Goal: Task Accomplishment & Management: Complete application form

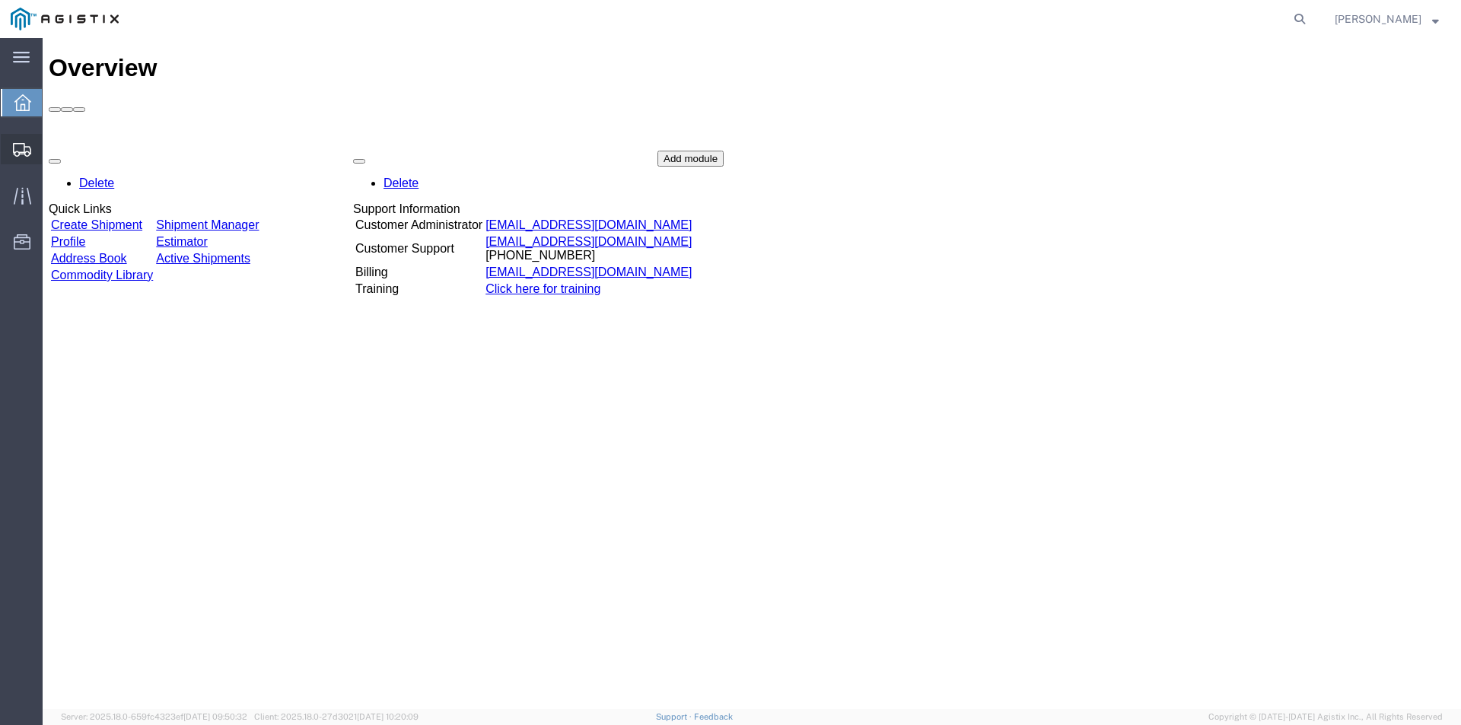
click at [0, 0] on span "Create from Template" at bounding box center [0, 0] width 0 height 0
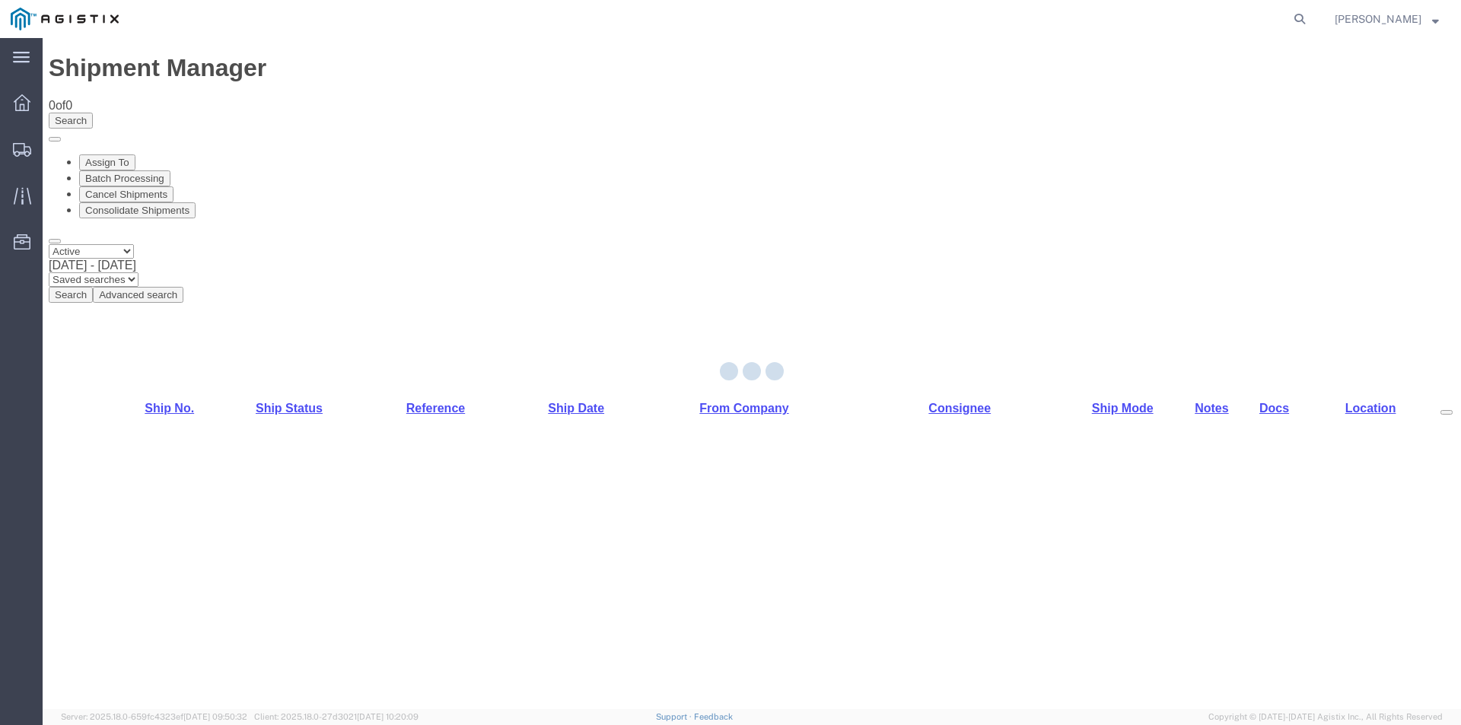
select select "CUSTREF"
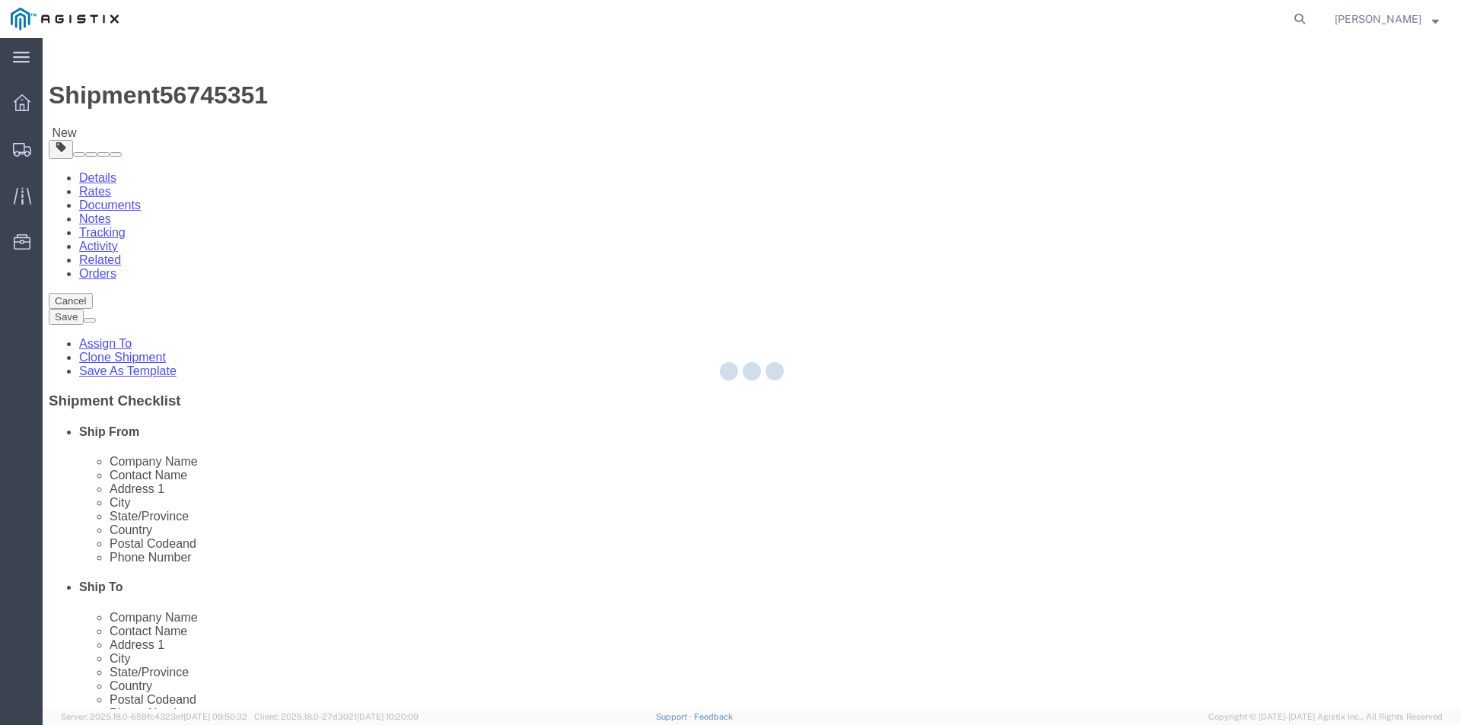
select select
select select "19996"
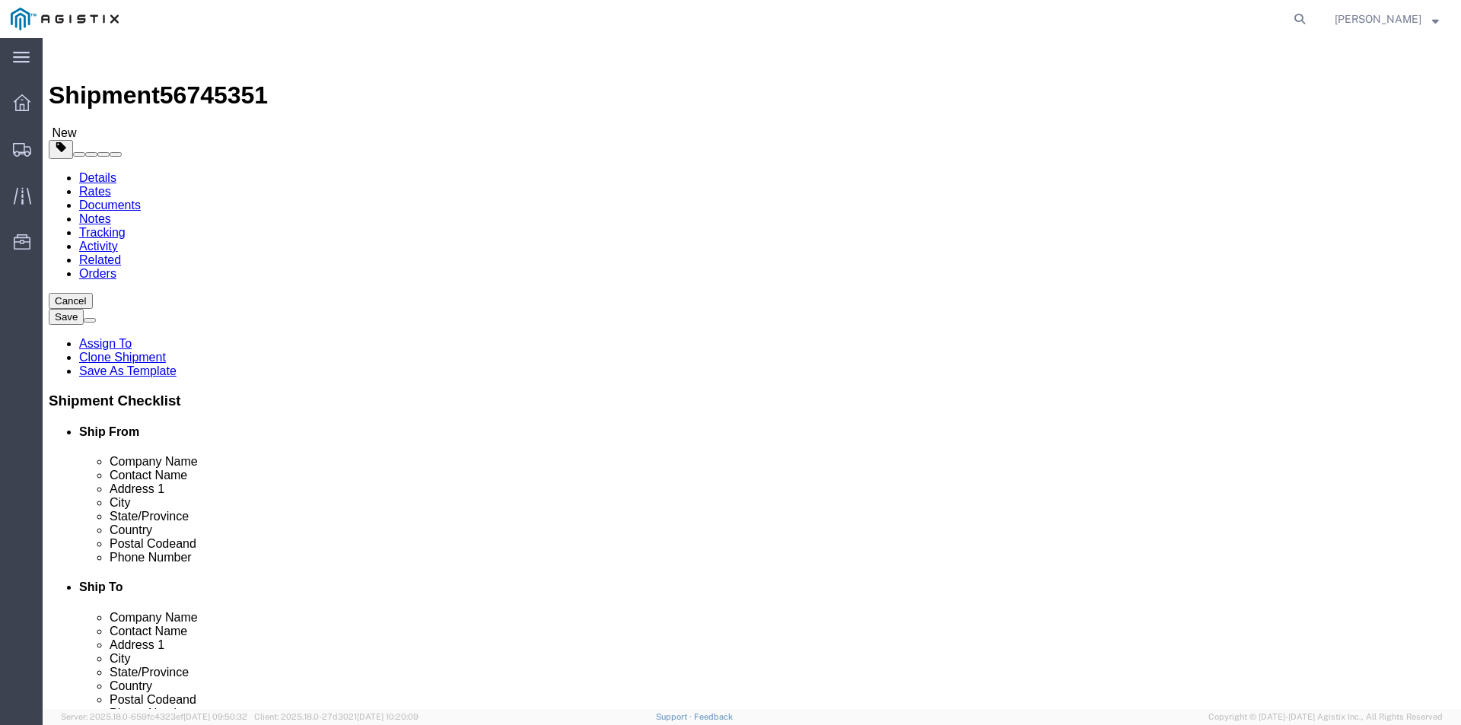
click select "Select [PERSON_NAME] Industries PG&E"
select select "9596"
click select "Select [PERSON_NAME] Industries PG&E"
select select "PURCHORD"
select select
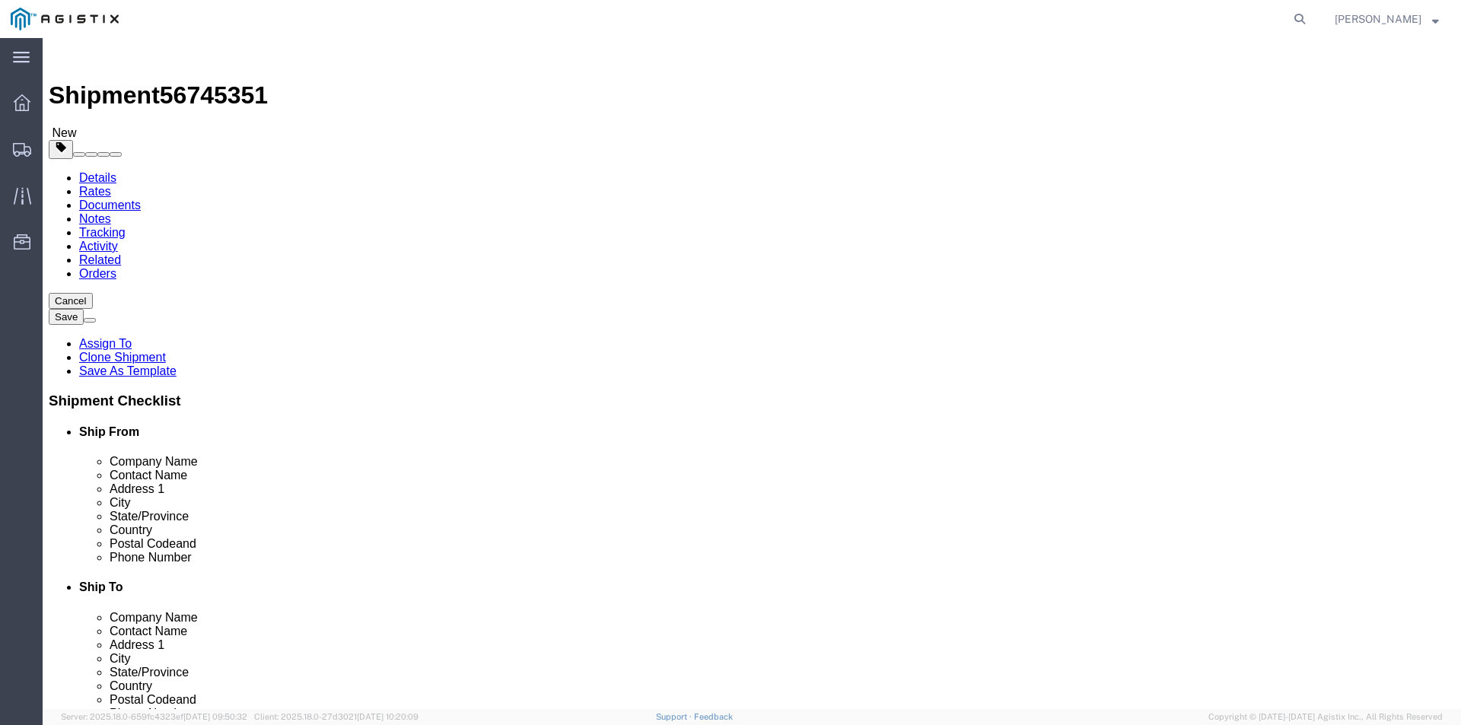
select select "19996"
click select "Select All Others [GEOGRAPHIC_DATA] [GEOGRAPHIC_DATA] [GEOGRAPHIC_DATA] [GEOGRA…"
select select "19996"
click select "Select All Others [GEOGRAPHIC_DATA] [GEOGRAPHIC_DATA] [GEOGRAPHIC_DATA] [GEOGRA…"
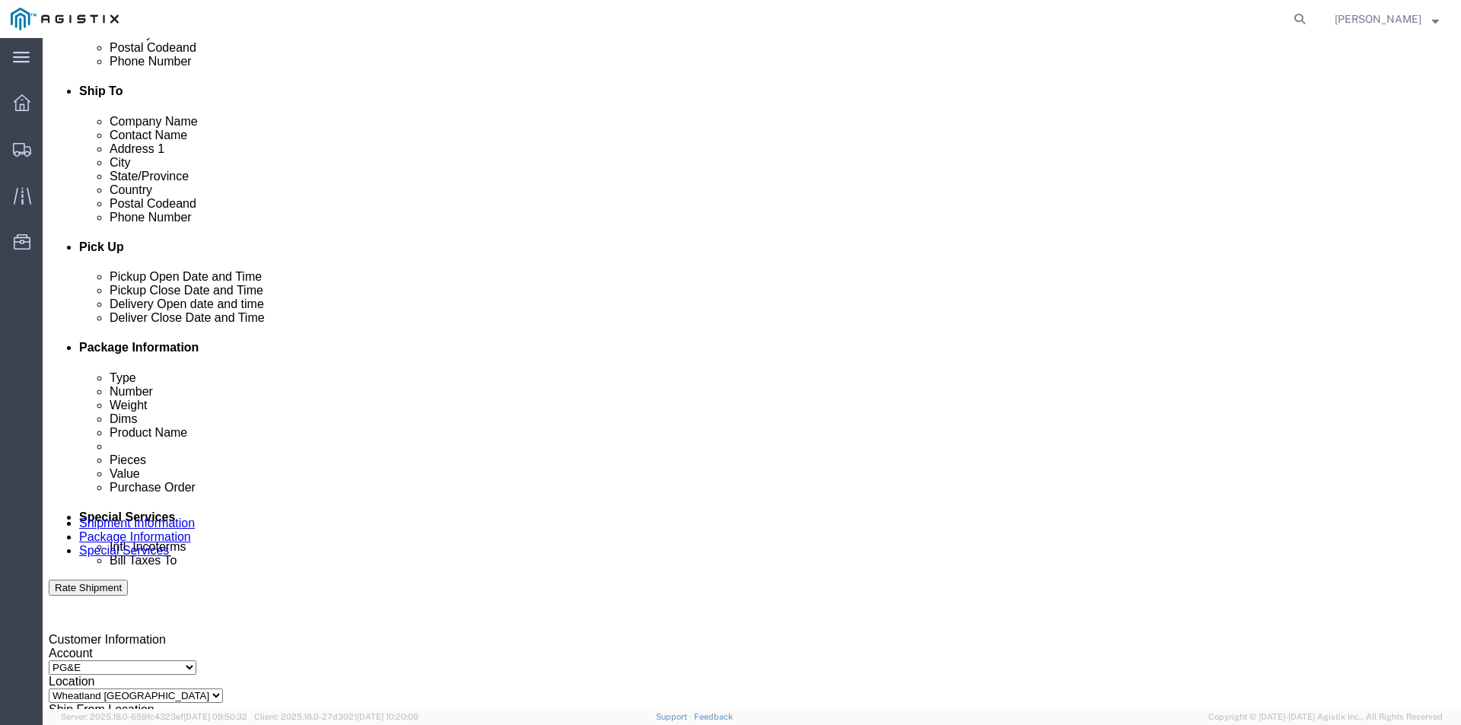
scroll to position [533, 0]
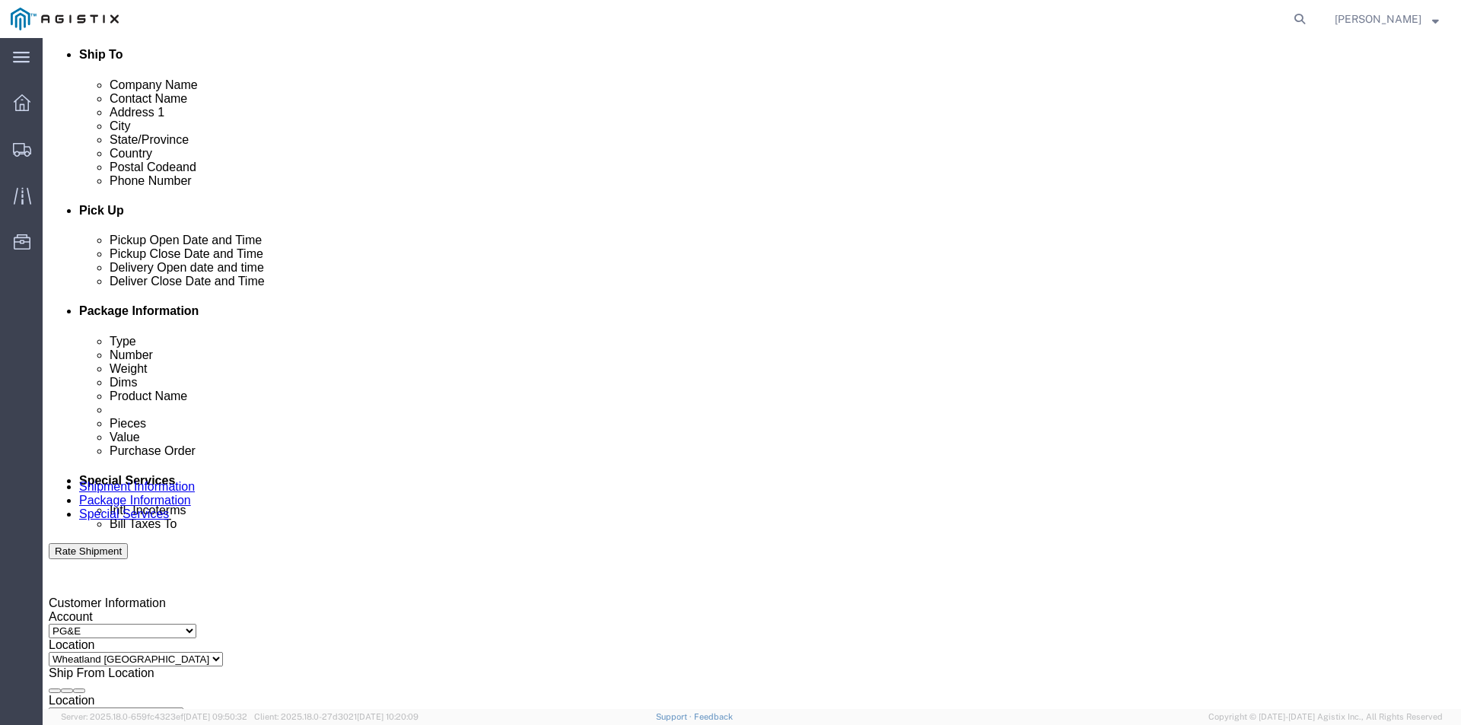
click div "[DATE] 11:16 AM"
click input "11:16 AM"
type input "7:00 AM"
click button "Apply"
click div "[DATE] 8:00 AM"
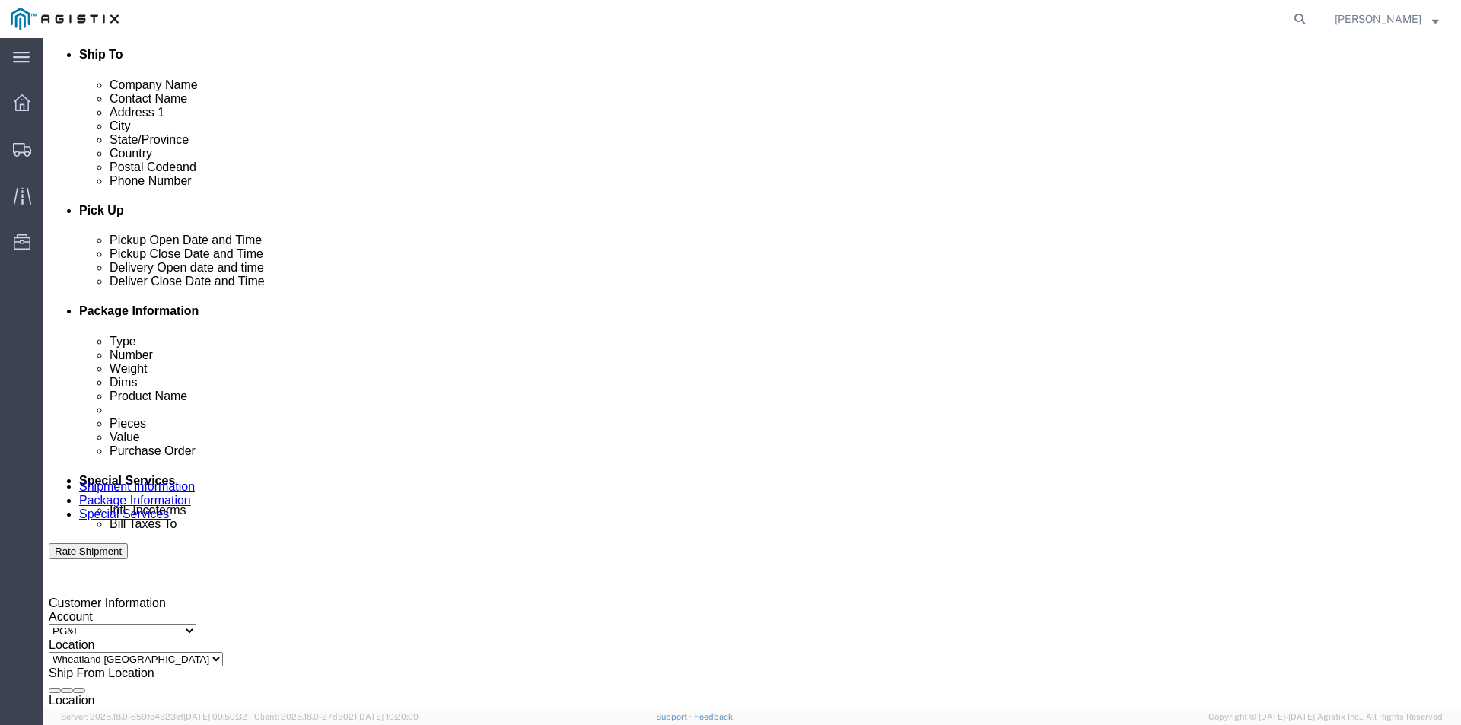
type input "3:00 pm"
click button "Apply"
click div
click input "4:00 PM"
type input "7:00 am"
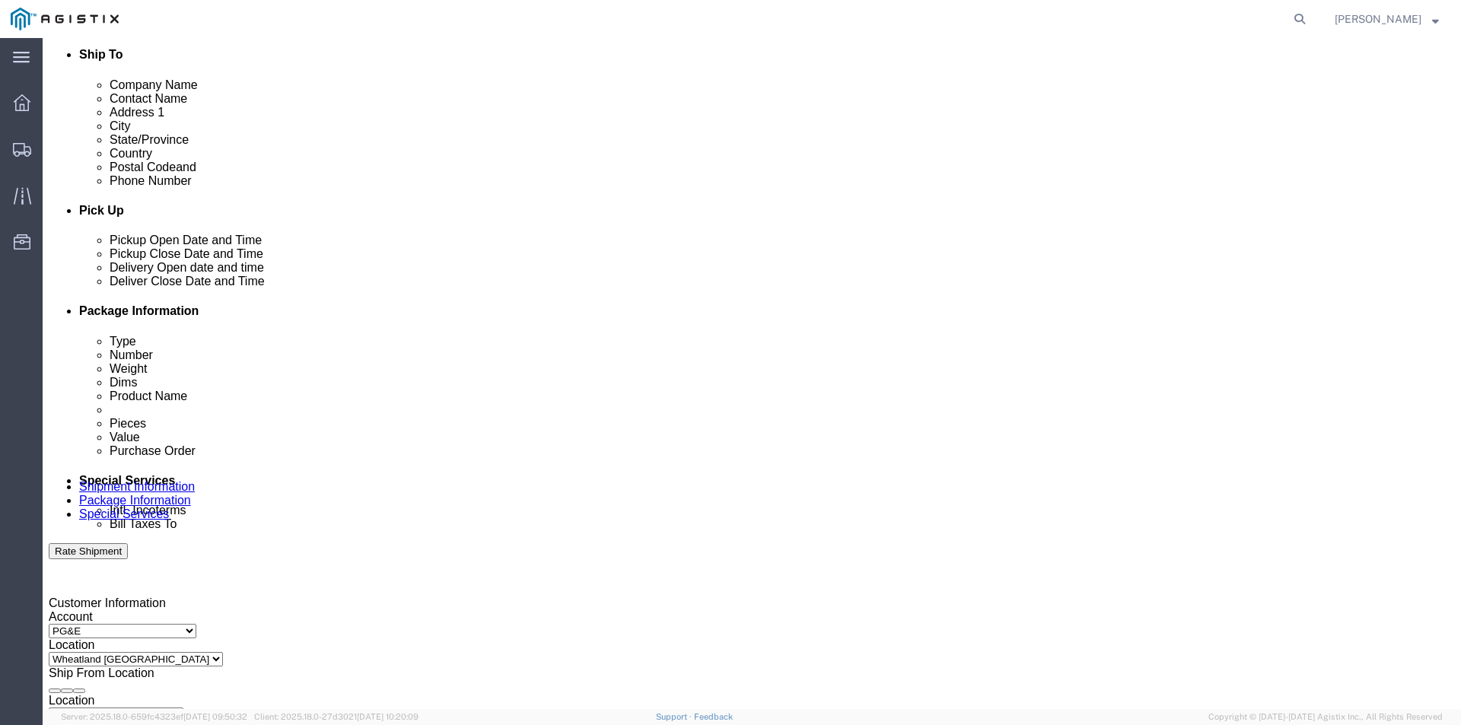
click button "Apply"
click div
type input "4:00 PM"
click button "Apply"
drag, startPoint x: 264, startPoint y: 530, endPoint x: 200, endPoint y: 536, distance: 64.2
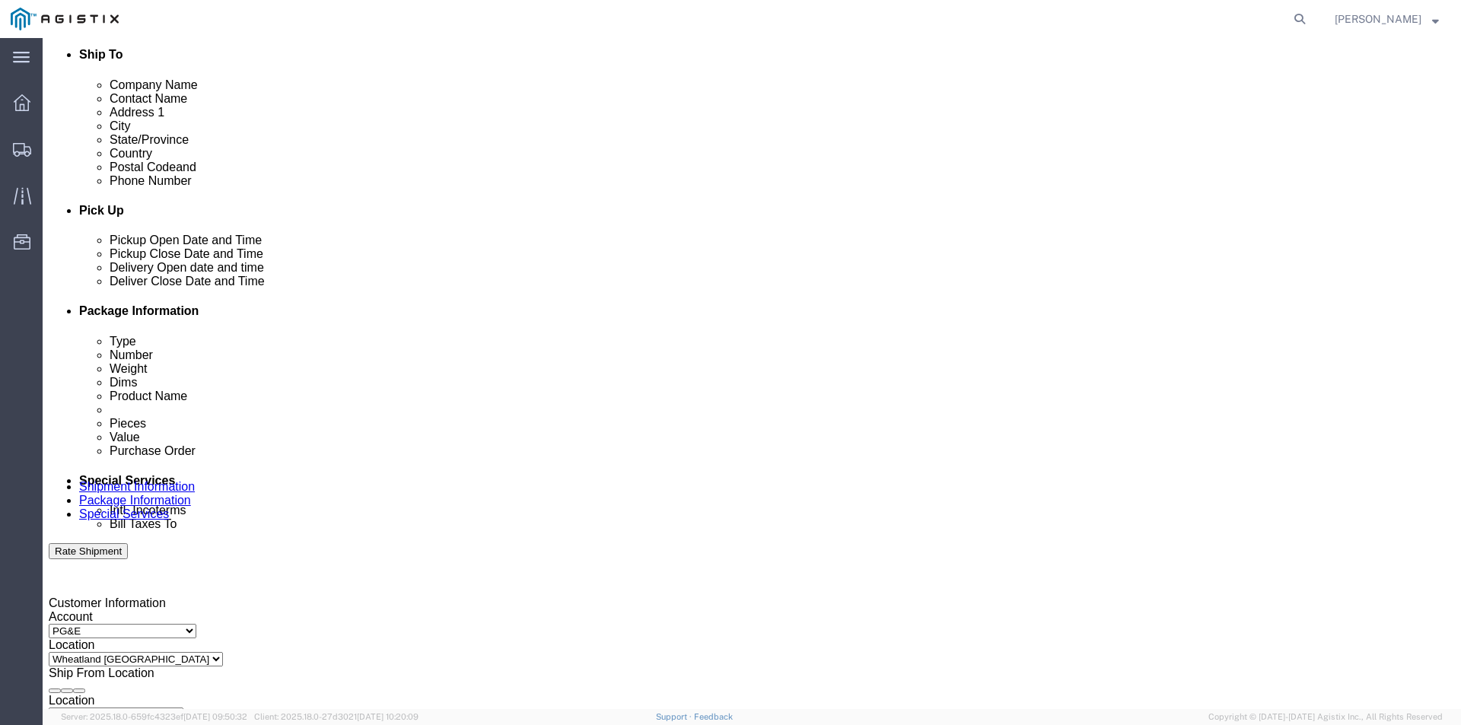
click input "3501326216"
type input "3501326216"
drag, startPoint x: 594, startPoint y: 526, endPoint x: 547, endPoint y: 527, distance: 47.2
click div "Select Account Type Activity ID Airline Appointment Number ASN Batch Request # …"
type input "347458"
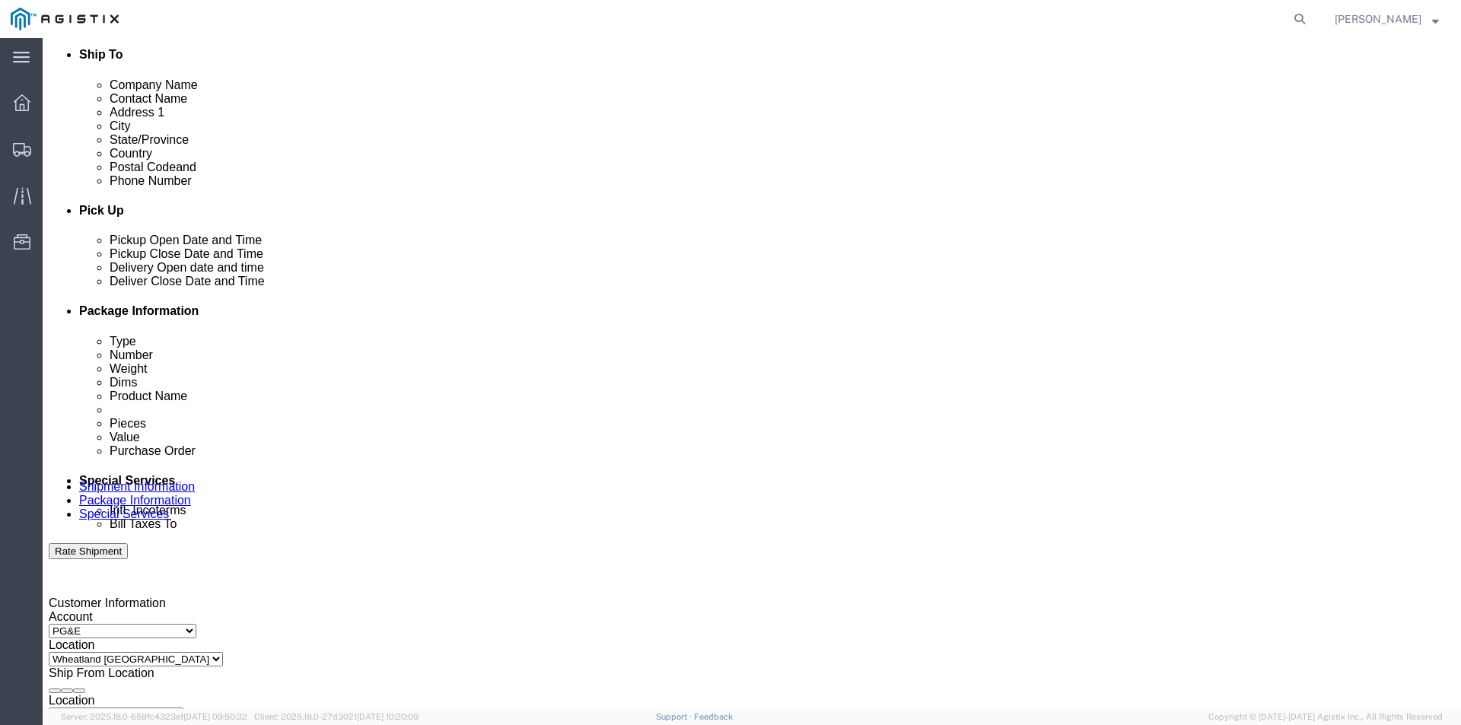
drag, startPoint x: 826, startPoint y: 531, endPoint x: 887, endPoint y: 568, distance: 71.7
click select "Select Account Type Activity ID Airline Appointment Number ASN Batch Request # …"
select select "BOOKINGNUM"
click select "Select Account Type Activity ID Airline Appointment Number ASN Batch Request # …"
click input "text"
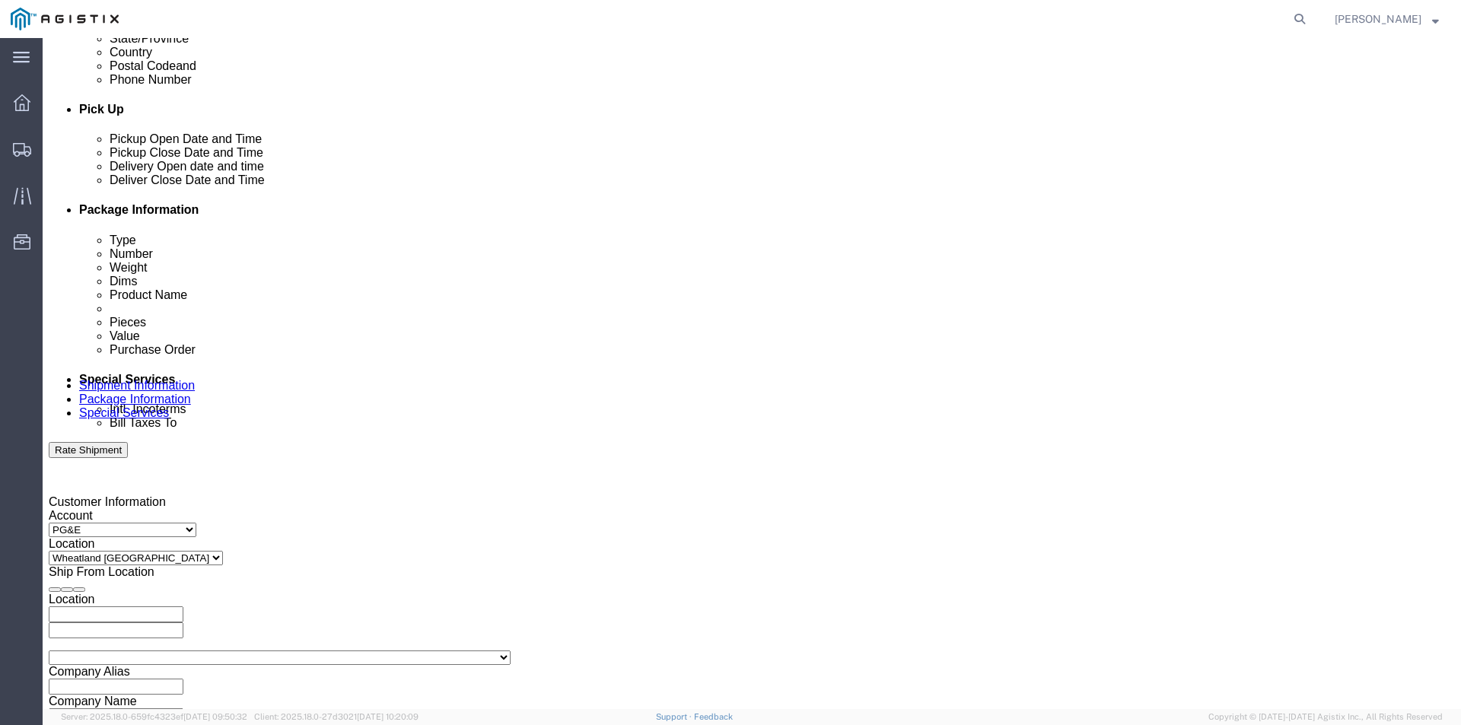
scroll to position [760, 0]
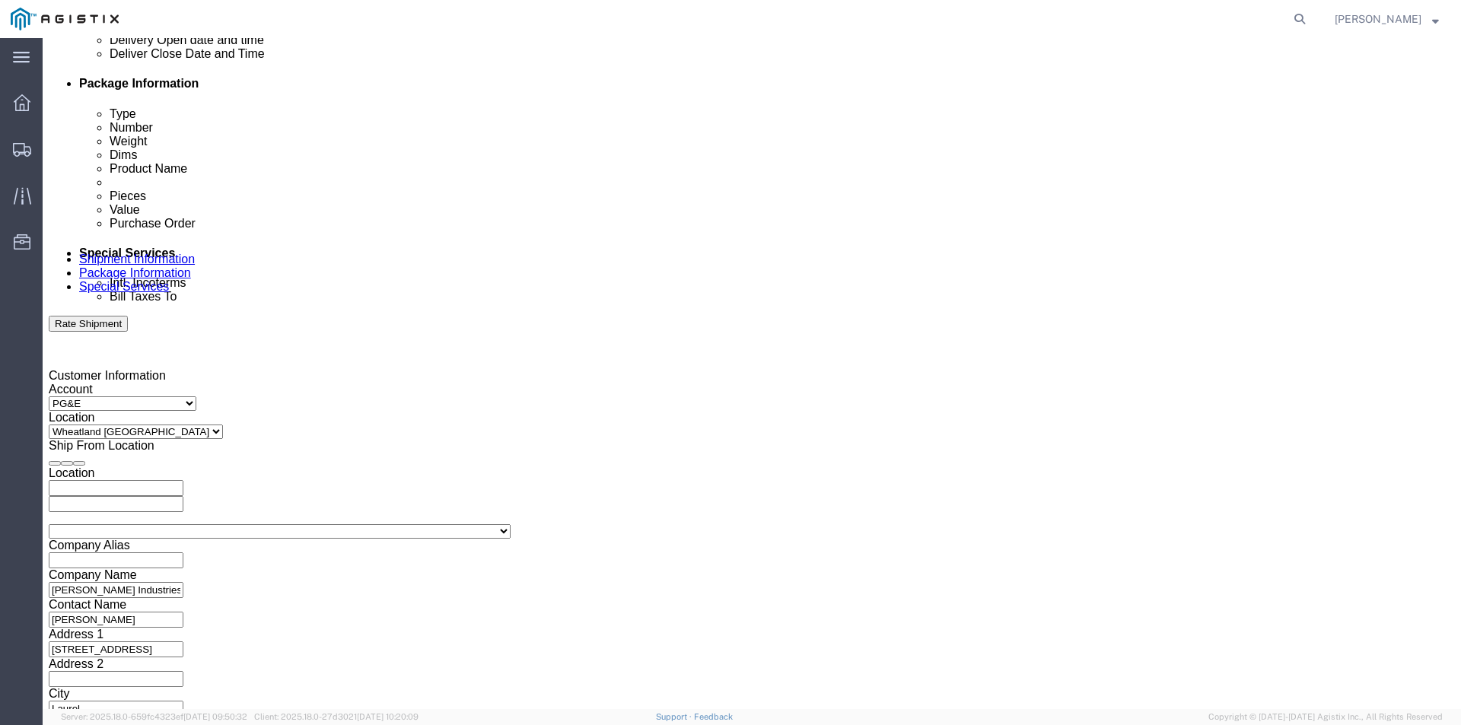
type input "302"
drag, startPoint x: 1207, startPoint y: 642, endPoint x: 868, endPoint y: 441, distance: 394.4
click button "Rate Shipment"
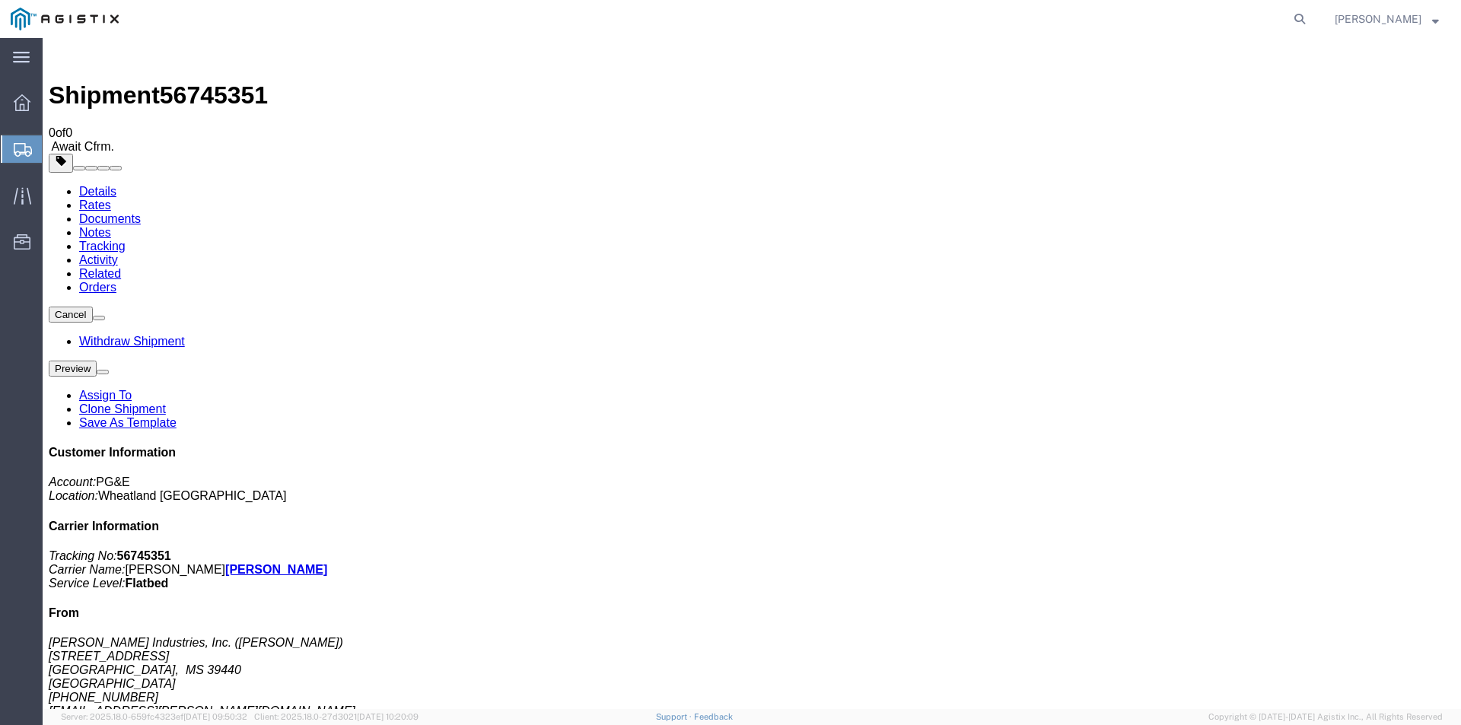
click at [0, 0] on span "Create from Template" at bounding box center [0, 0] width 0 height 0
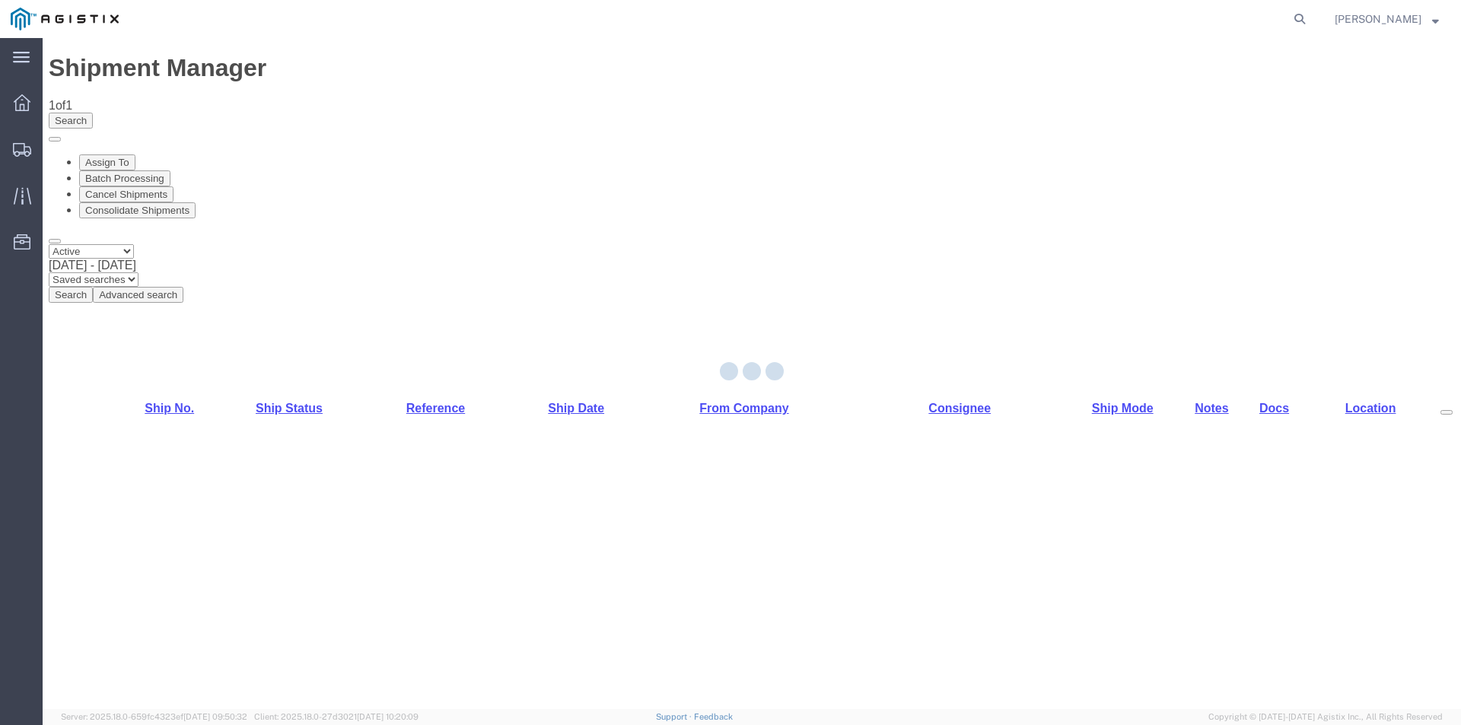
select select "19740"
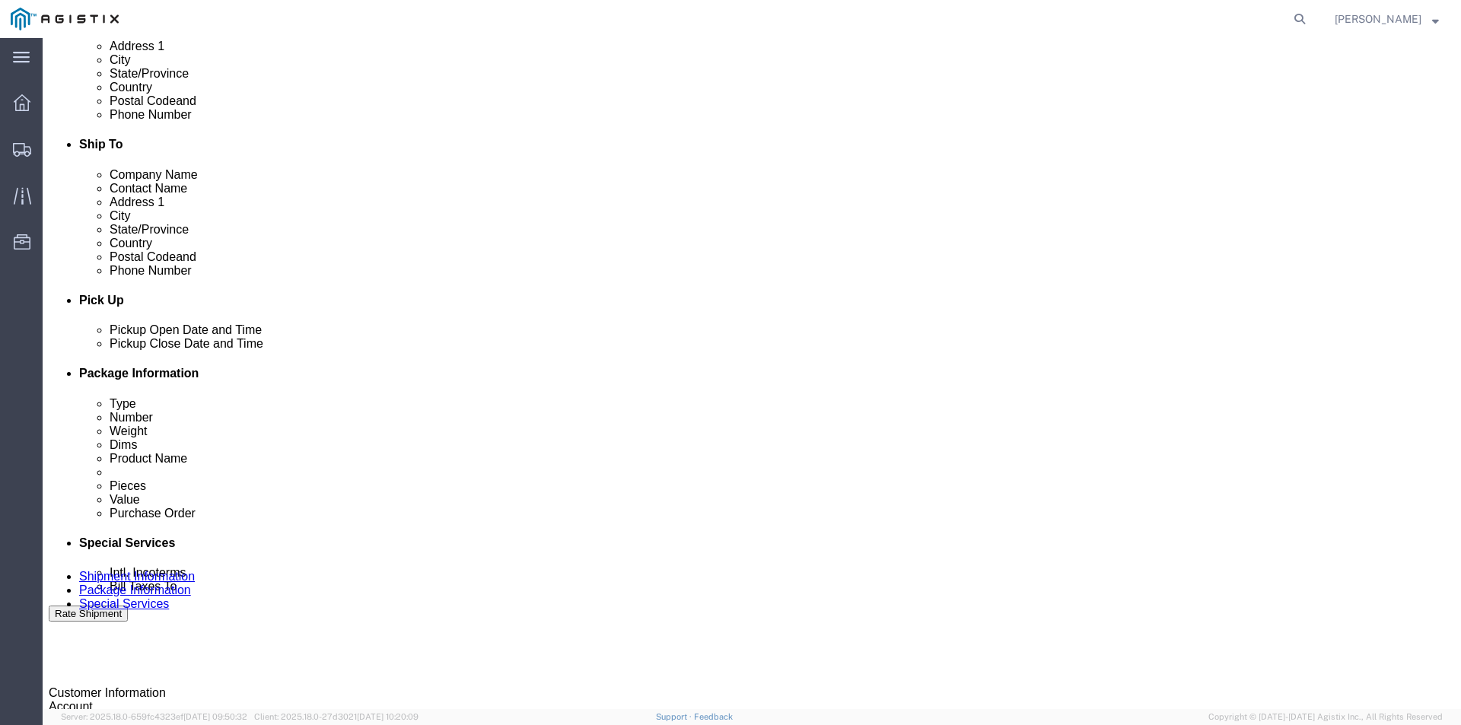
scroll to position [457, 0]
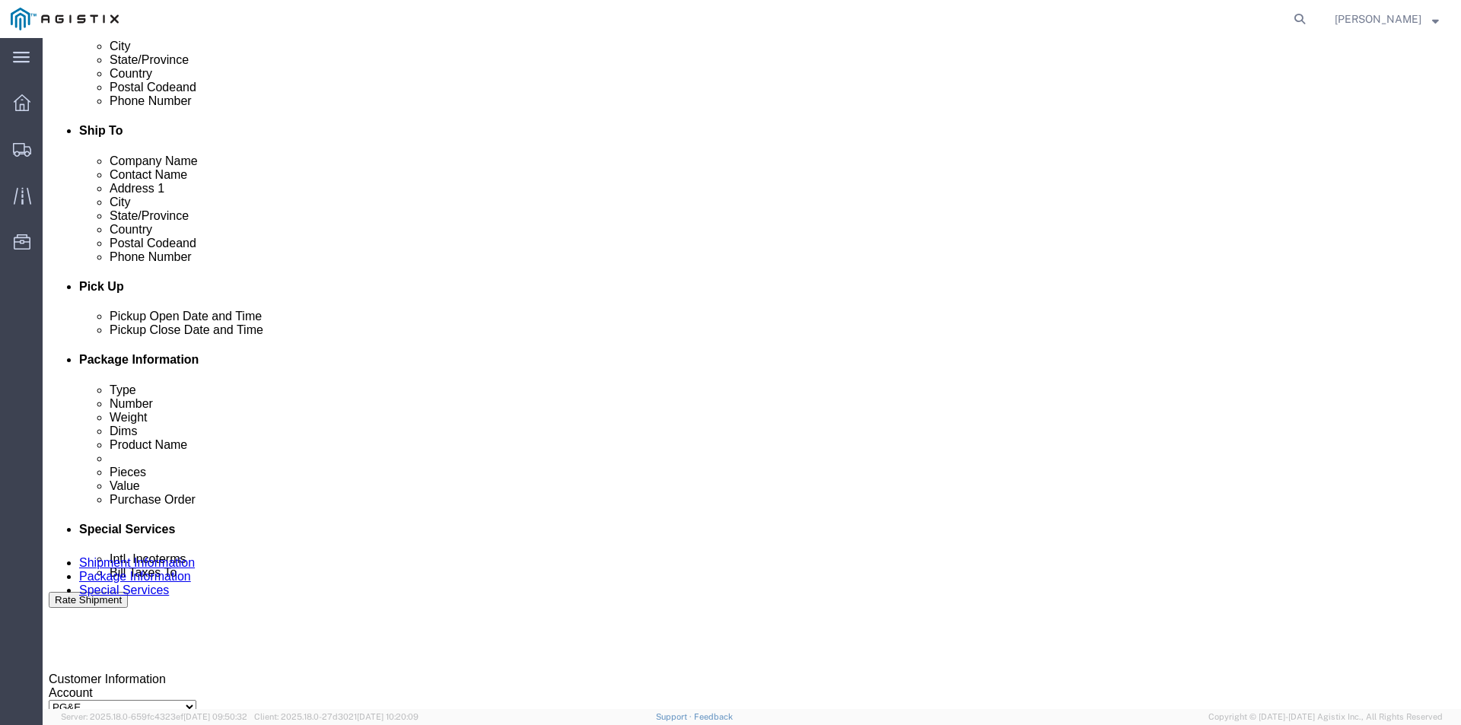
click div "[DATE] 11:19 AM"
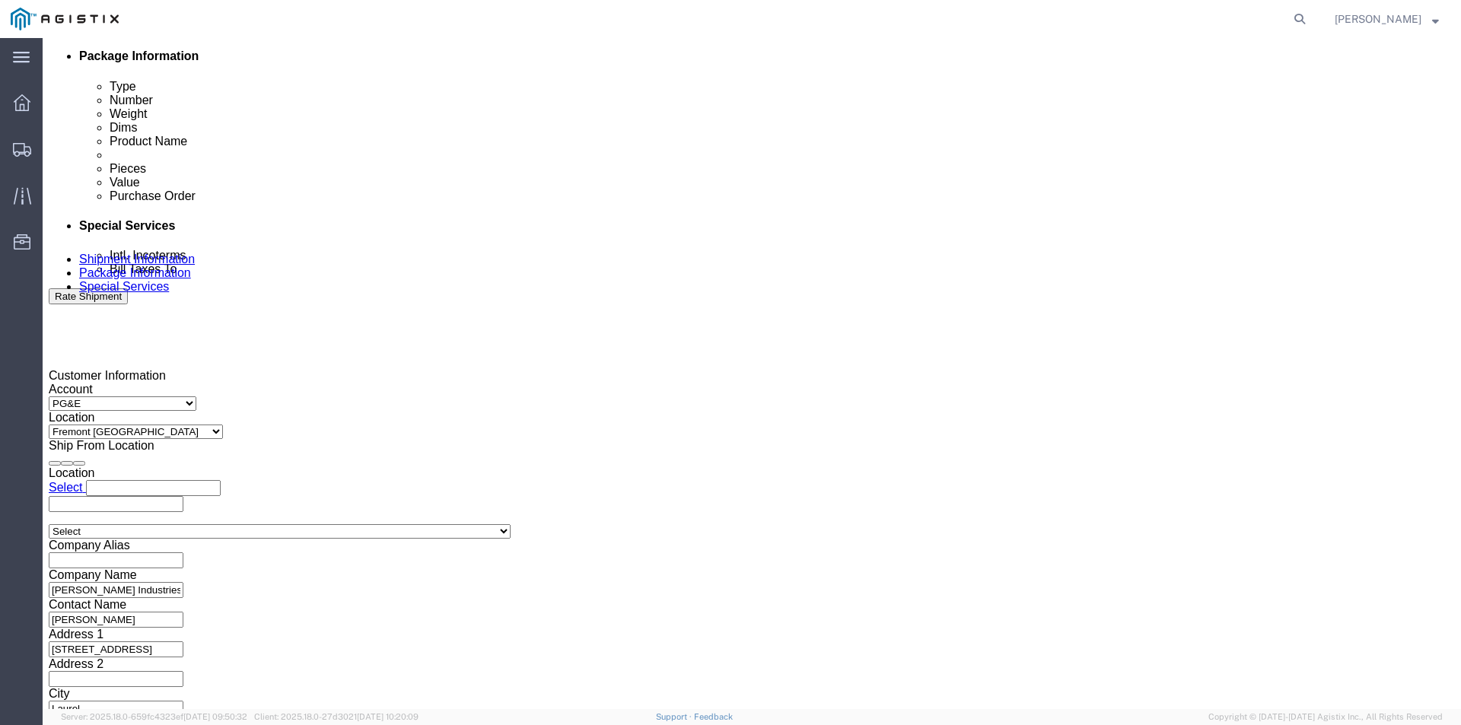
type input "9:00 AM"
click button "Apply"
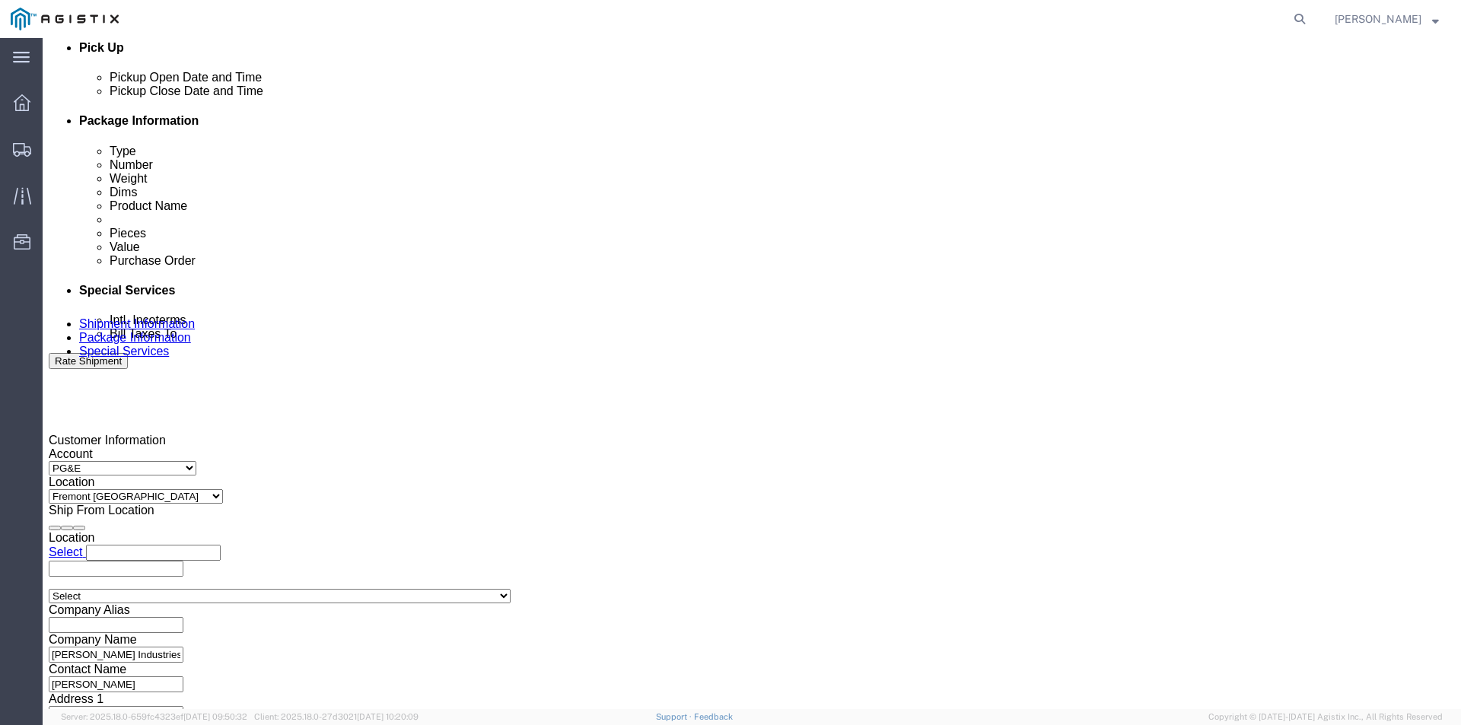
scroll to position [608, 0]
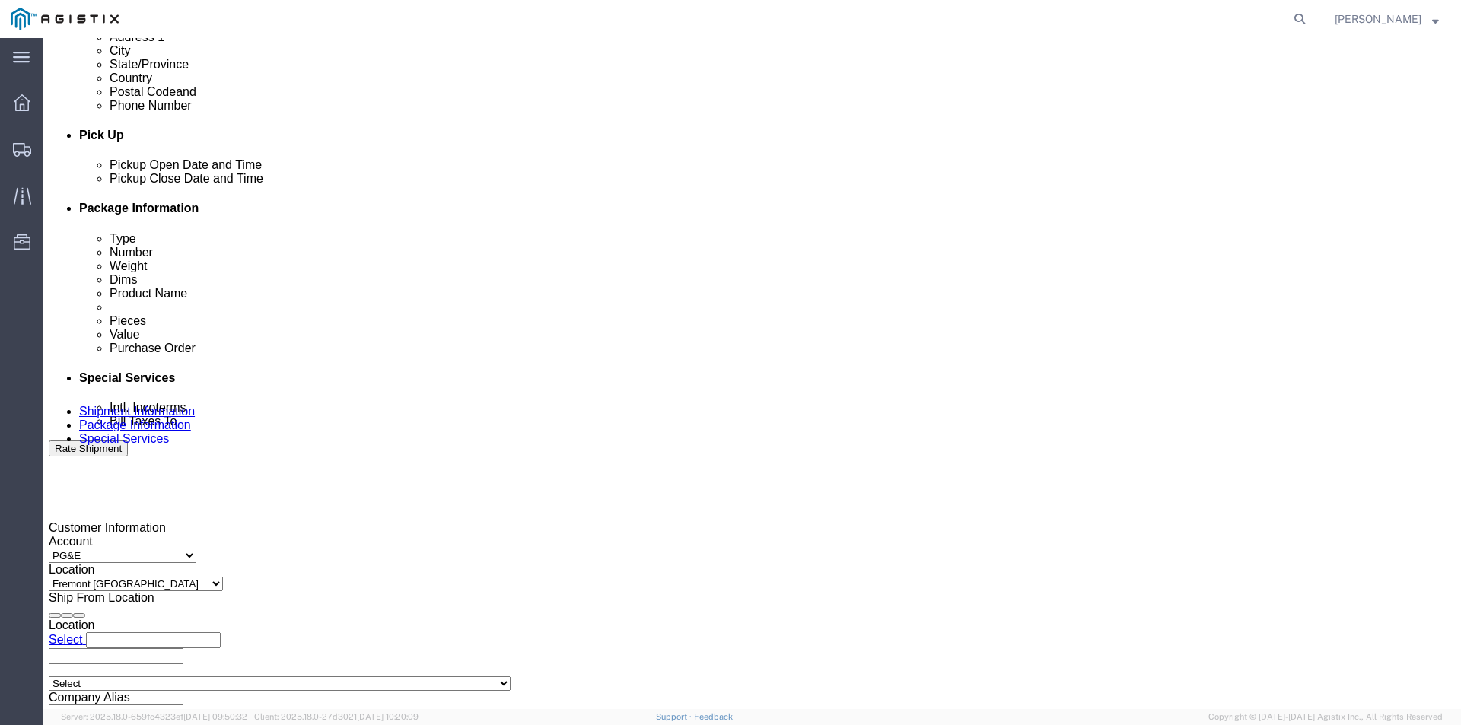
click div "[DATE] 4:00 PM"
type input "3:00 PM"
click button "Apply"
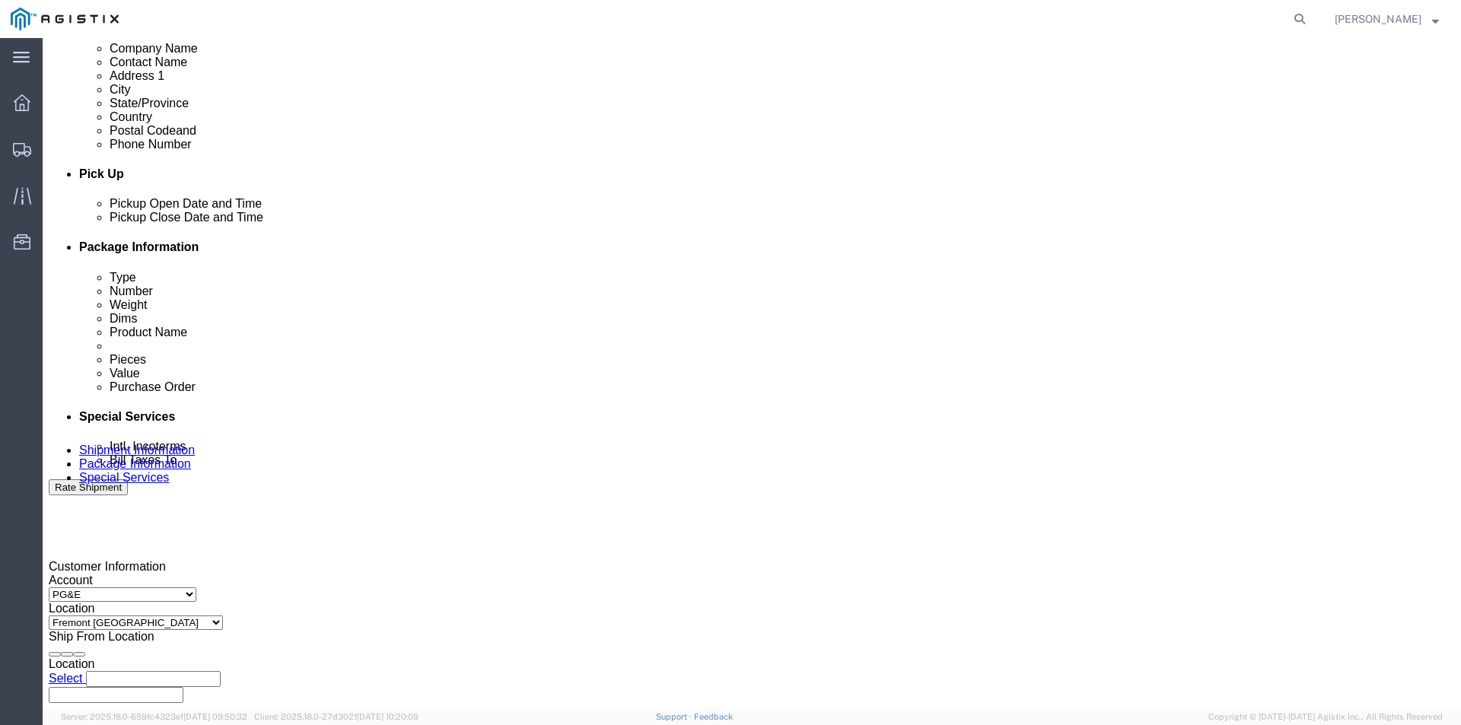
scroll to position [532, 0]
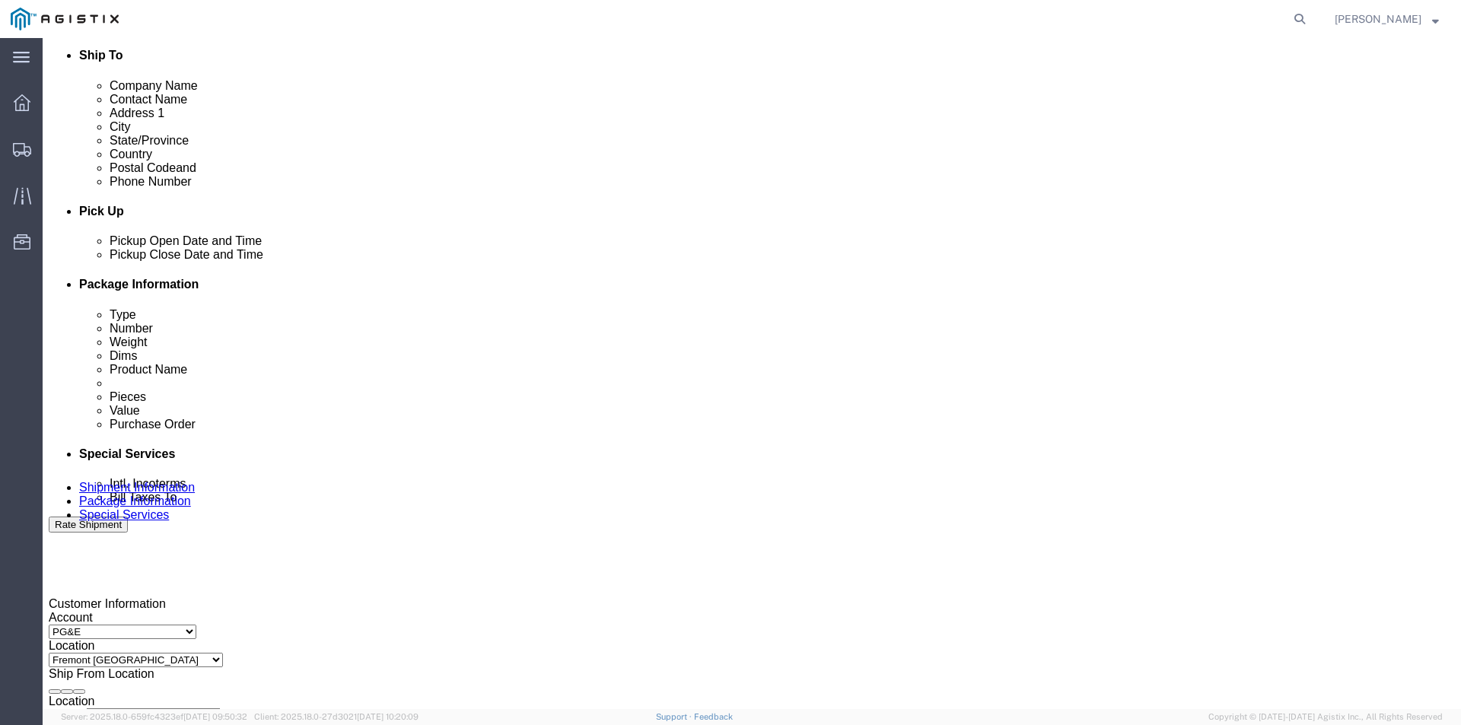
click div
click input "5:00 PM"
type input "7:00 am"
click button "Apply"
click div
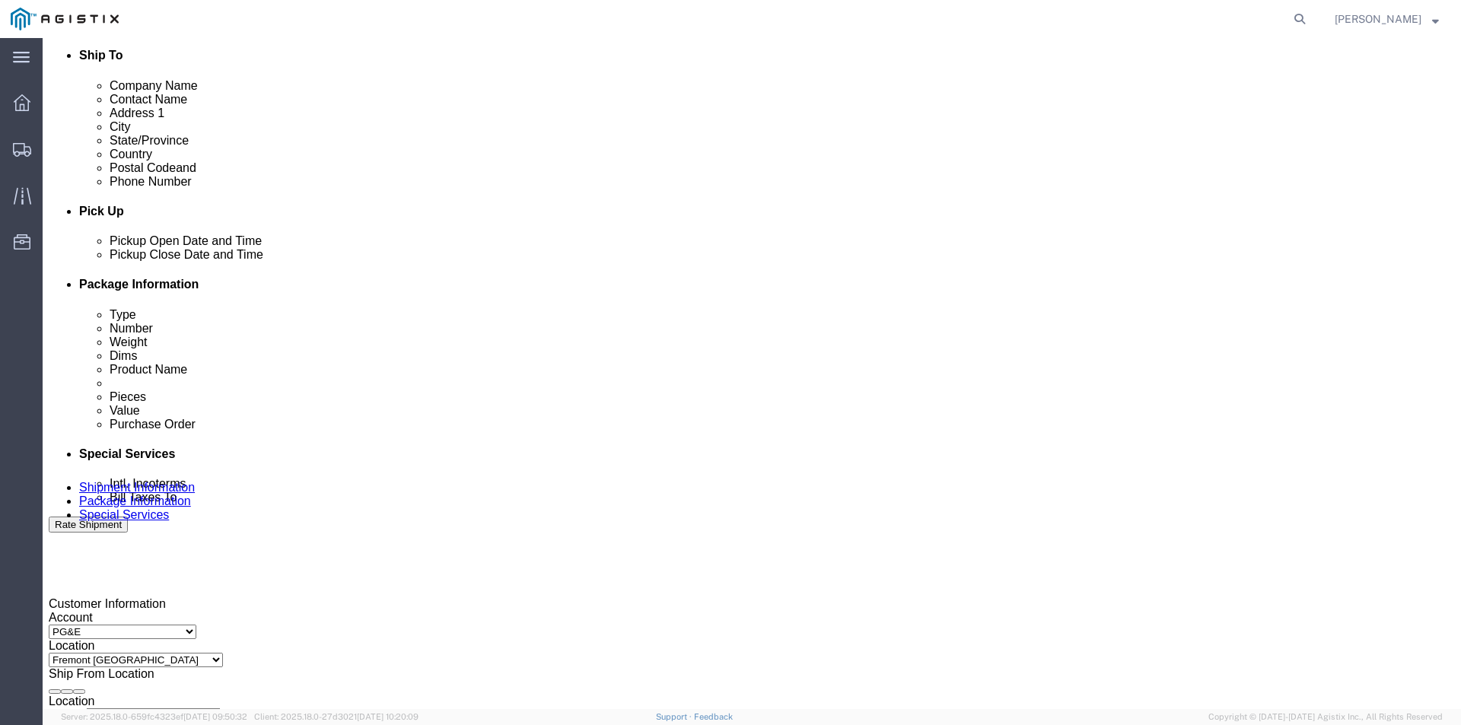
type input "4:00 pm"
click button "Apply"
drag, startPoint x: 292, startPoint y: 534, endPoint x: 195, endPoint y: 537, distance: 97.4
click input "3501326182"
type input "3501323259"
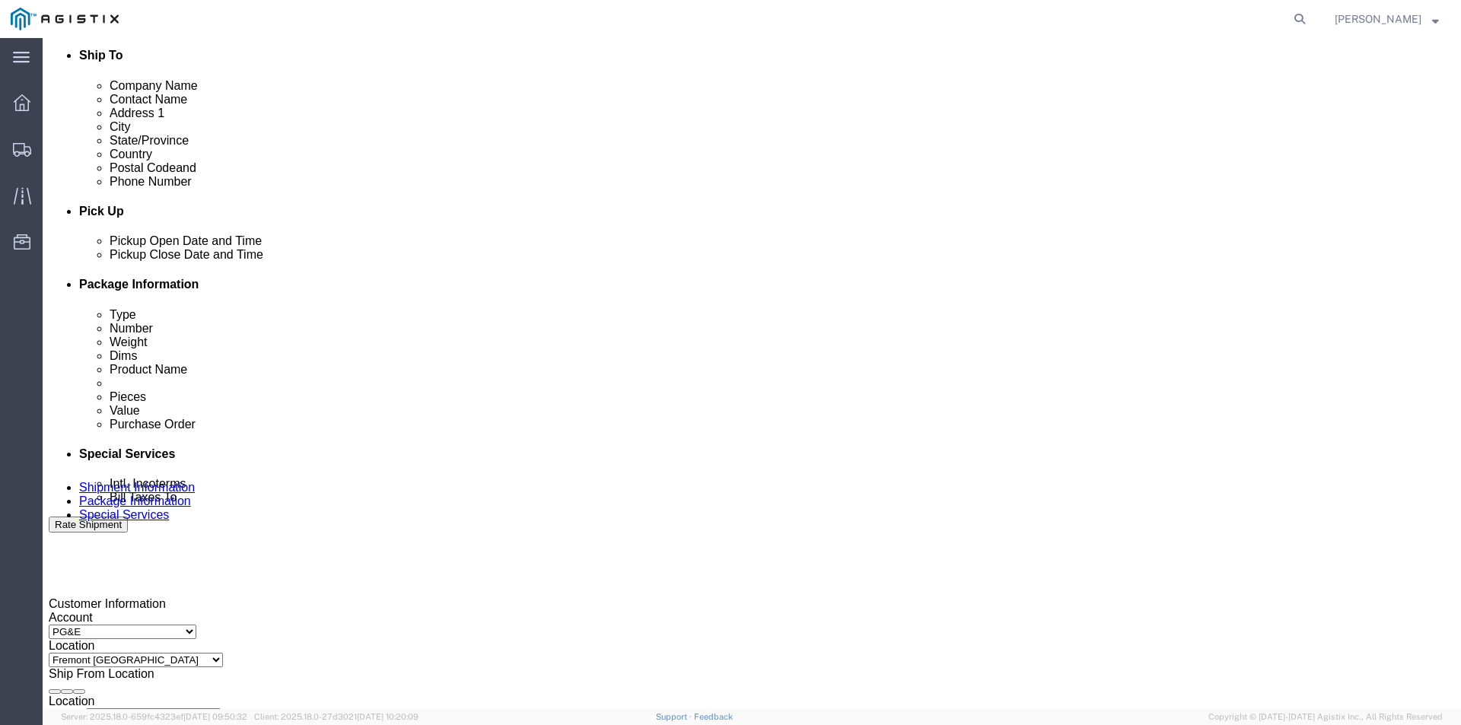
click input "332678"
drag, startPoint x: 634, startPoint y: 528, endPoint x: 556, endPoint y: 538, distance: 79.0
click div "Select Account Type Activity ID Airline Appointment Number ASN Batch Request # …"
type input "347459"
click select "Select Account Type Activity ID Airline Appointment Number ASN Batch Request # …"
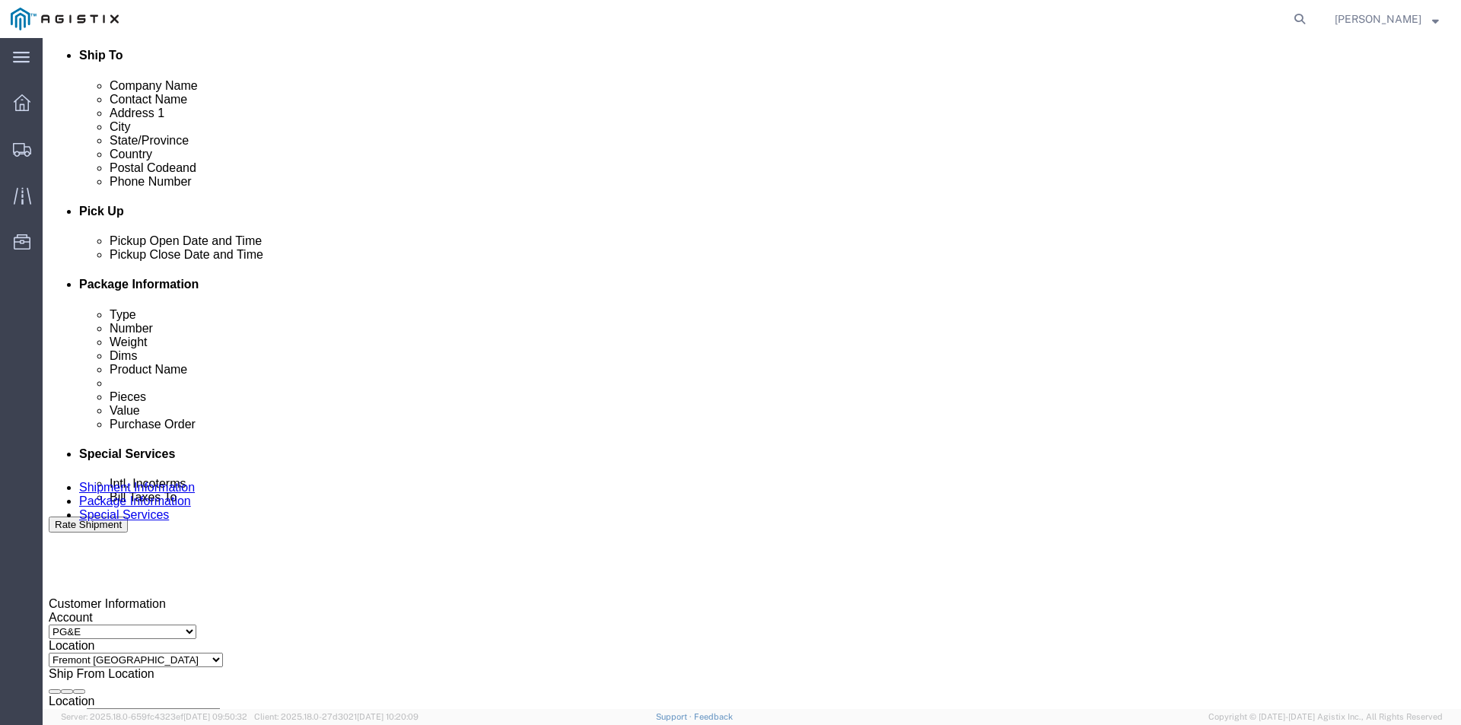
select select "BOOKINGNUM"
click select "Select Account Type Activity ID Airline Appointment Number ASN Batch Request # …"
click input "text"
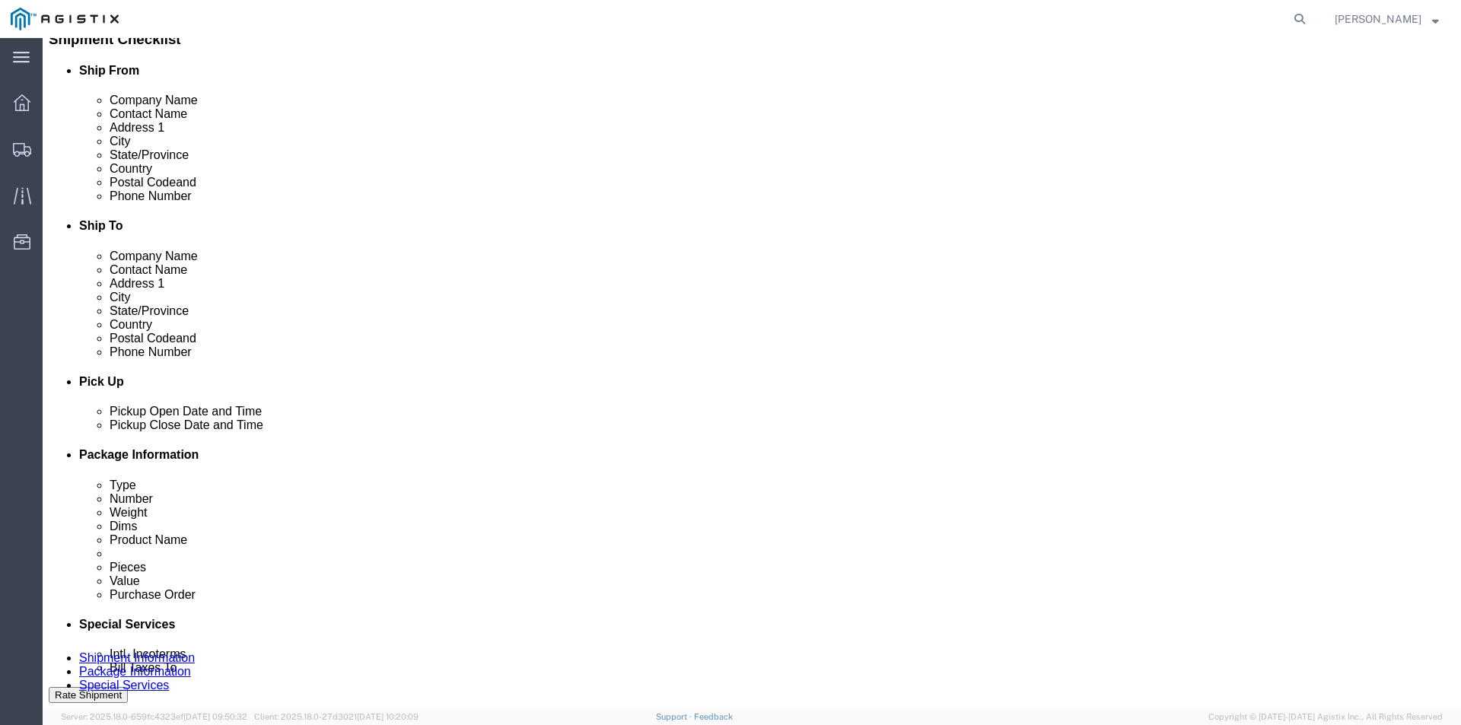
scroll to position [760, 0]
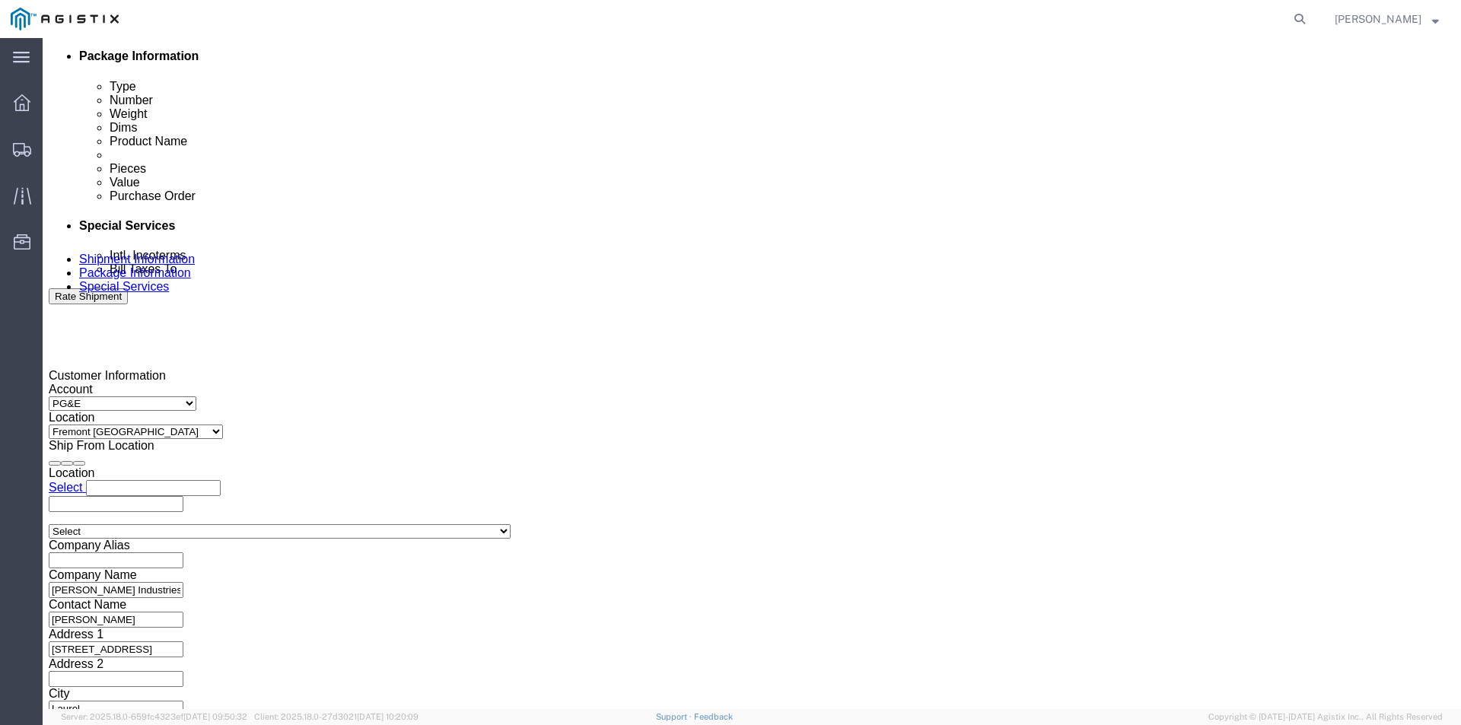
type input "303"
click button "Rate Shipment"
